Goal: Information Seeking & Learning: Learn about a topic

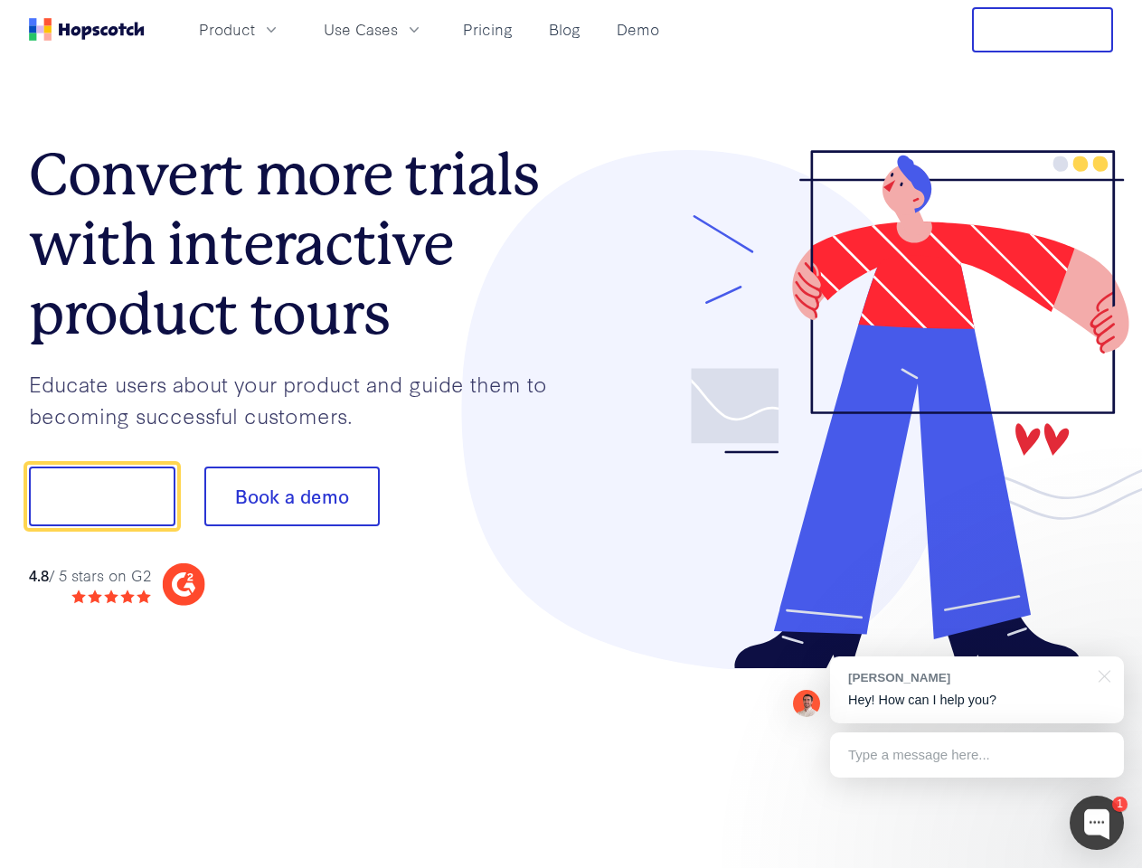
click at [572, 434] on div at bounding box center [843, 410] width 543 height 520
click at [255, 29] on span "Product" at bounding box center [227, 29] width 56 height 23
click at [398, 29] on span "Use Cases" at bounding box center [361, 29] width 74 height 23
click at [1043, 30] on button "Free Trial" at bounding box center [1042, 29] width 141 height 45
click at [101, 497] on button "Show me!" at bounding box center [102, 497] width 147 height 60
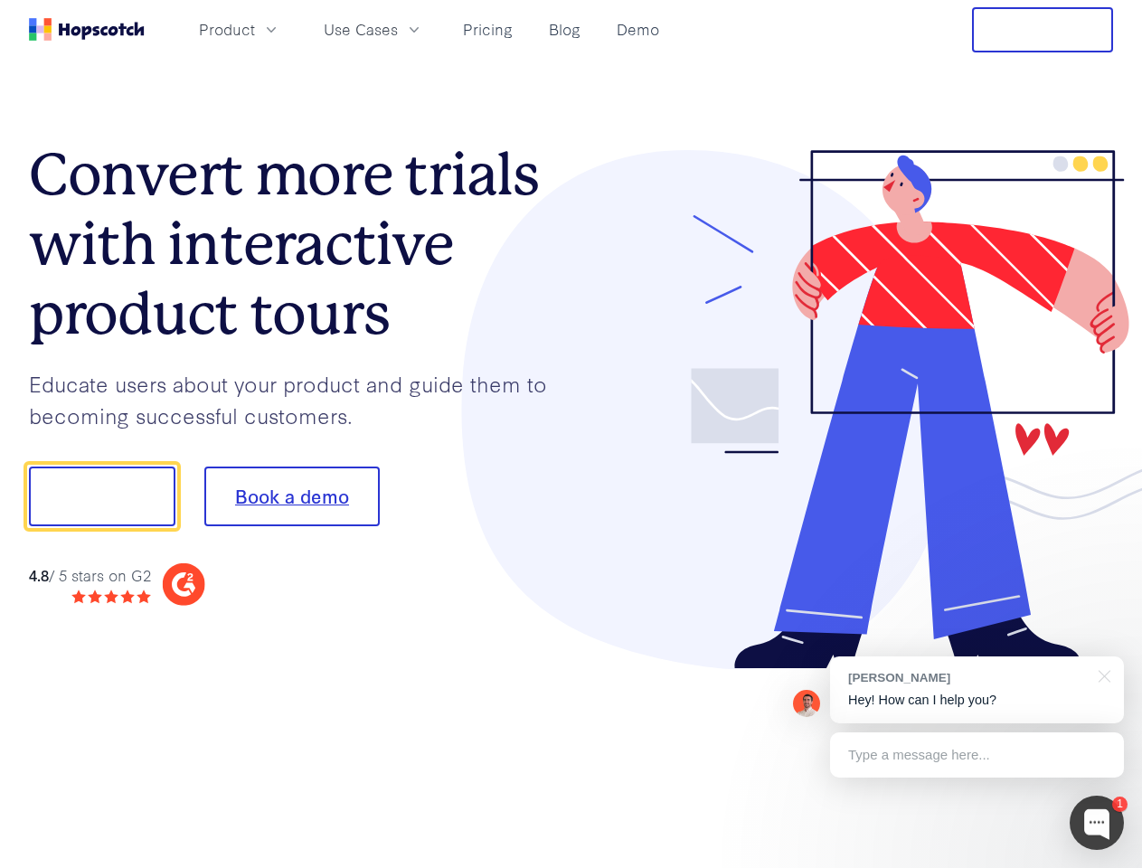
click at [291, 497] on button "Book a demo" at bounding box center [291, 497] width 175 height 60
click at [1097, 823] on div at bounding box center [1097, 823] width 54 height 54
click at [977, 690] on div "[PERSON_NAME] Hey! How can I help you?" at bounding box center [977, 690] width 294 height 67
click at [1102, 867] on div "1 [PERSON_NAME] Hey! How can I help you? Type a message here... Free live chat …" at bounding box center [571, 868] width 1142 height 0
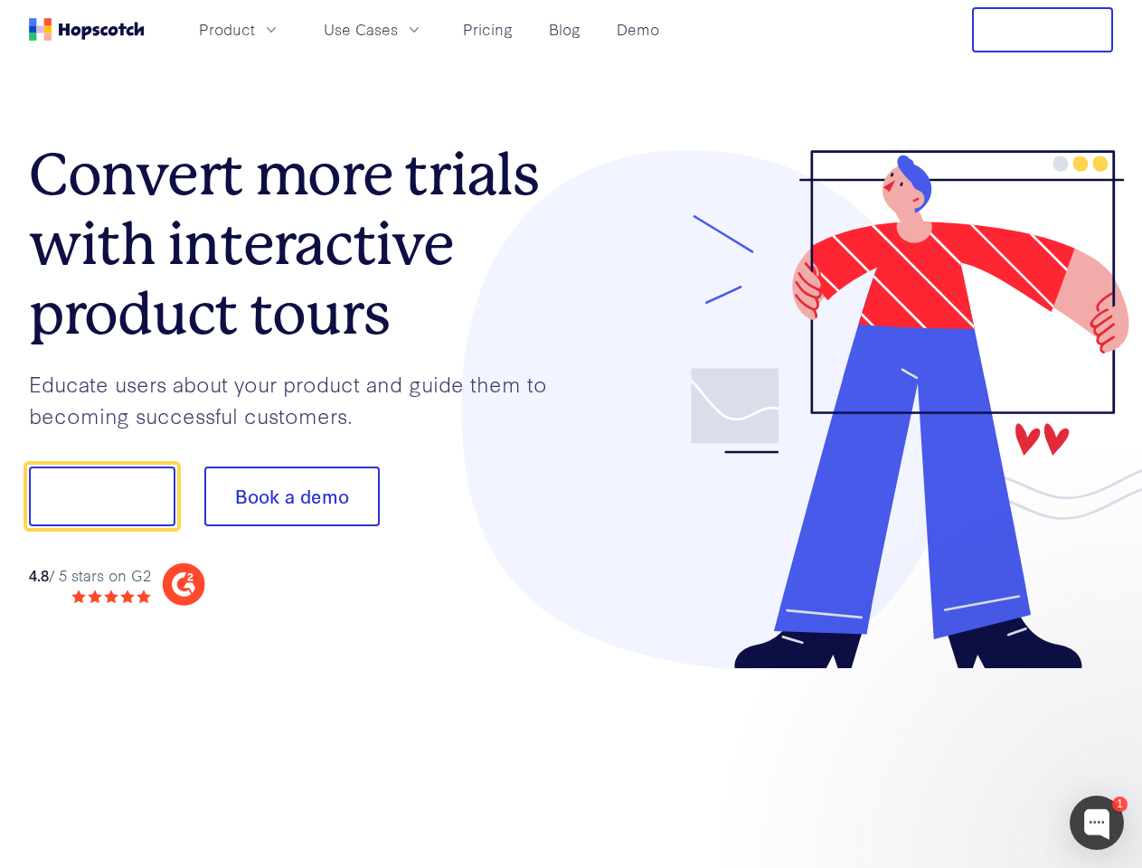
click at [977, 755] on div at bounding box center [954, 615] width 339 height 361
